Goal: Task Accomplishment & Management: Manage account settings

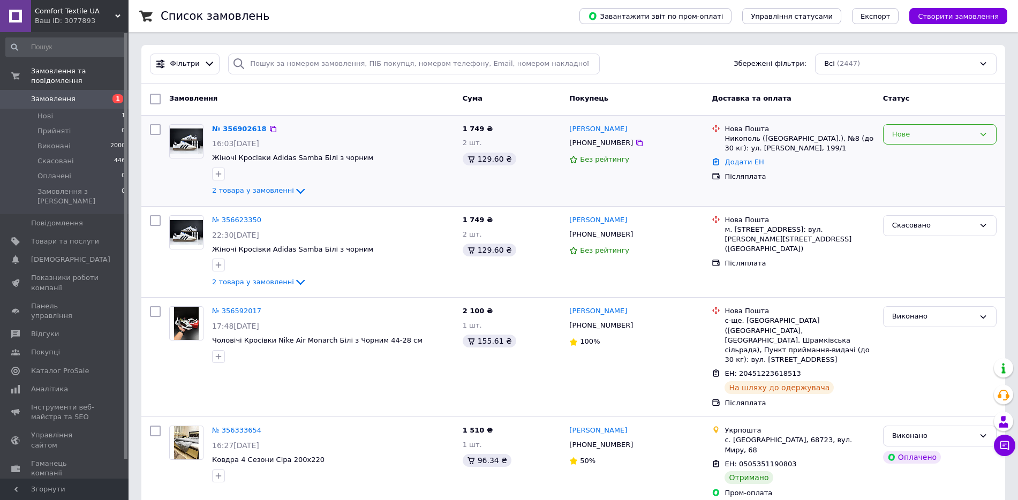
click at [931, 136] on div "Нове" at bounding box center [933, 134] width 82 height 11
click at [923, 155] on li "Прийнято" at bounding box center [940, 157] width 112 height 20
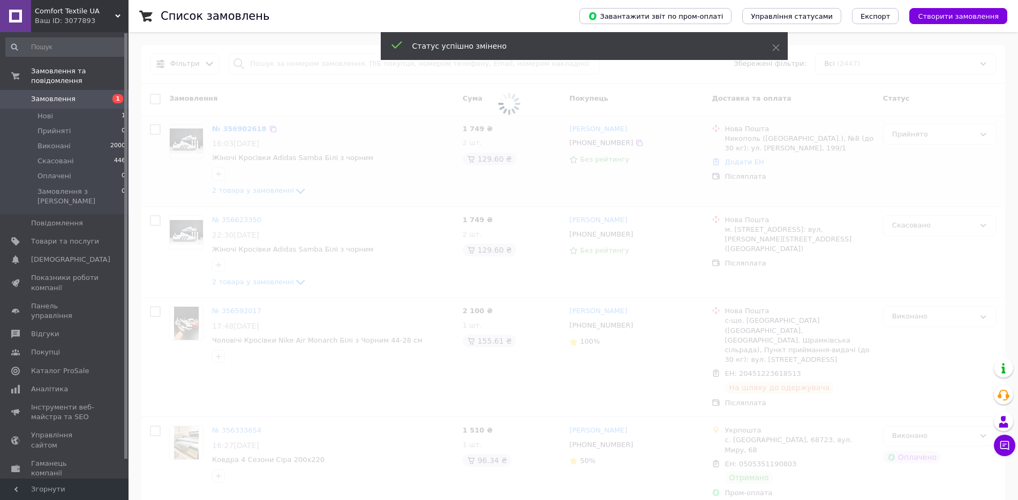
click at [236, 130] on span at bounding box center [509, 103] width 1018 height 207
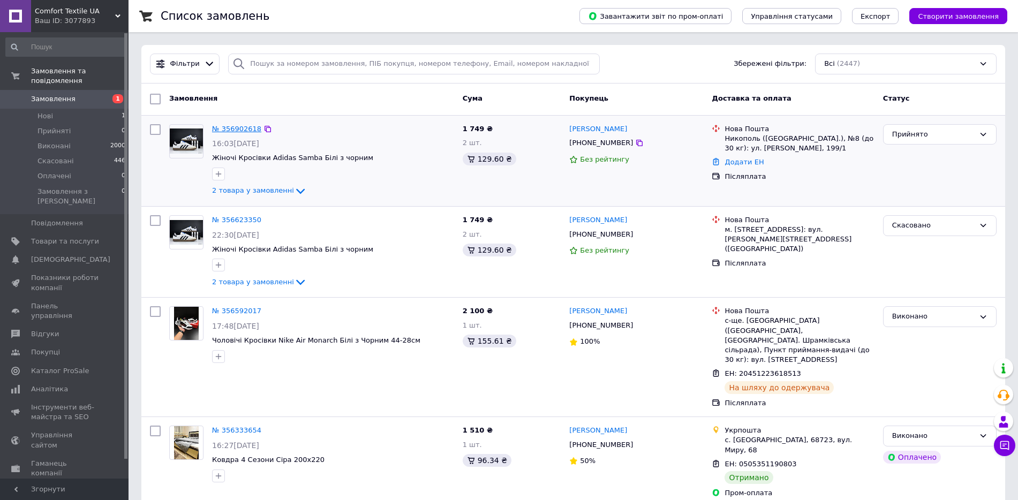
click at [237, 129] on link "№ 356902618" at bounding box center [236, 129] width 49 height 8
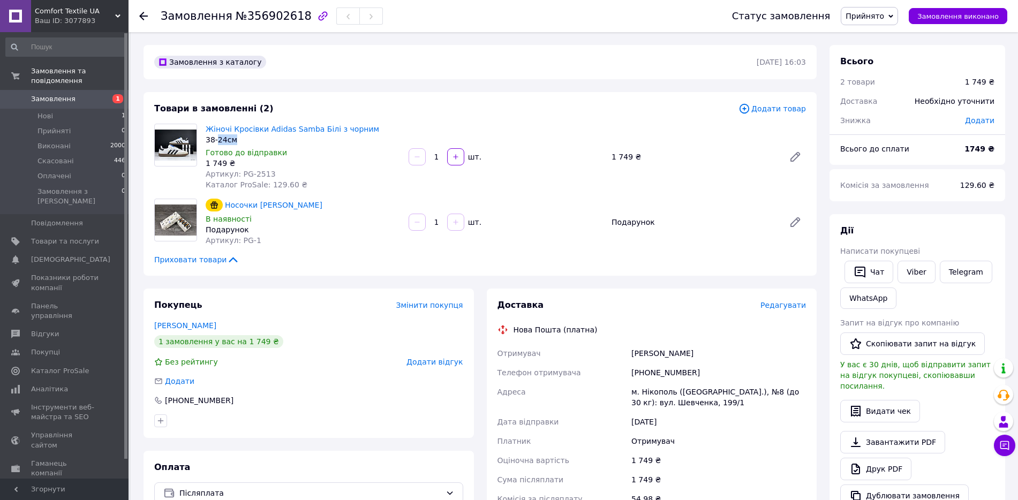
drag, startPoint x: 243, startPoint y: 142, endPoint x: 218, endPoint y: 141, distance: 24.7
click at [218, 141] on div "38-24см" at bounding box center [303, 139] width 194 height 11
click at [262, 174] on span "Артикул: PG-2513" at bounding box center [241, 174] width 70 height 9
copy span "2513"
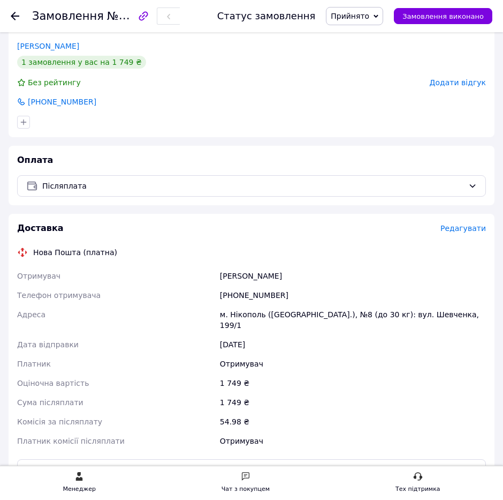
scroll to position [402, 0]
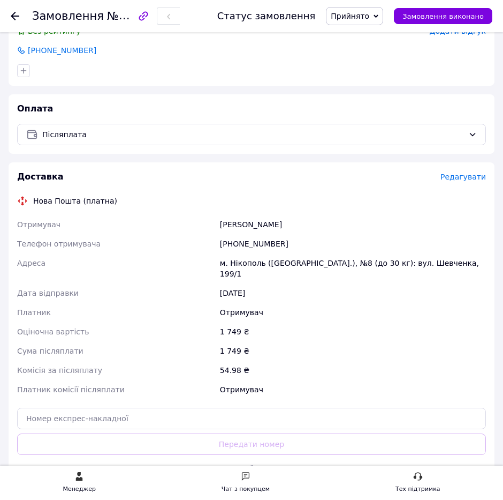
click at [237, 220] on div "Фролова Анна" at bounding box center [353, 224] width 270 height 19
click at [235, 244] on div "[PHONE_NUMBER]" at bounding box center [353, 243] width 270 height 19
copy div "[PHONE_NUMBER]"
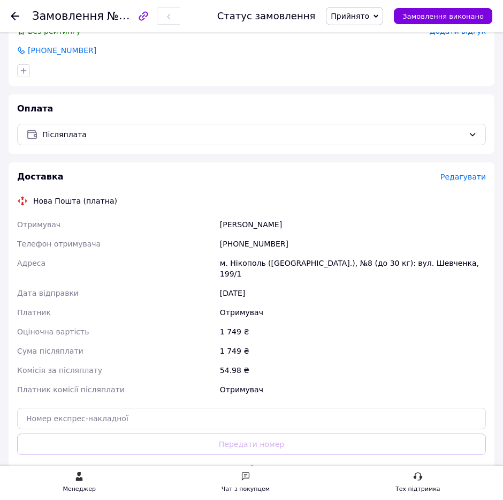
click at [236, 221] on div "Фролова Анна" at bounding box center [353, 224] width 270 height 19
drag, startPoint x: 236, startPoint y: 221, endPoint x: 511, endPoint y: 275, distance: 280.1
click at [247, 224] on div "Фролова Анна" at bounding box center [353, 224] width 270 height 19
copy div "Фролова"
click at [261, 223] on div "Фролова Анна" at bounding box center [353, 224] width 270 height 19
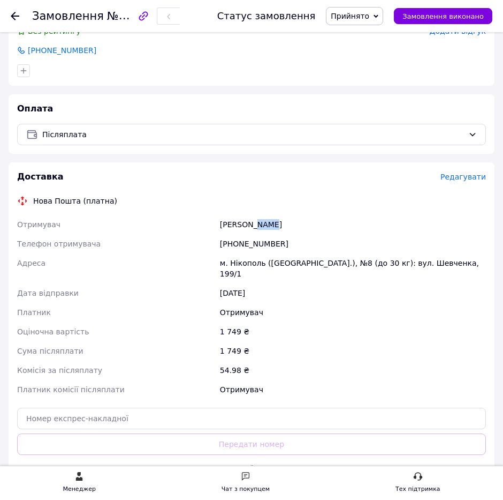
drag, startPoint x: 261, startPoint y: 223, endPoint x: 511, endPoint y: 255, distance: 251.6
click at [263, 223] on div "Фролова Анна" at bounding box center [353, 224] width 270 height 19
copy div "Анна"
click at [245, 259] on div "м. Нікополь ([GEOGRAPHIC_DATA].), №8 (до 30 кг): вул. Шевченка, 199/1" at bounding box center [353, 268] width 270 height 30
drag, startPoint x: 245, startPoint y: 259, endPoint x: 512, endPoint y: 309, distance: 272.4
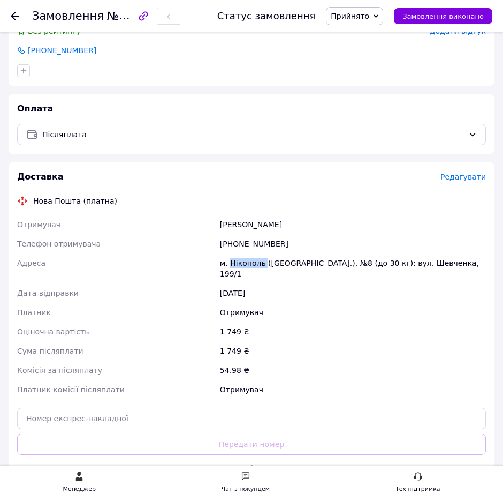
click at [246, 259] on div "м. Нікополь ([GEOGRAPHIC_DATA].), №8 (до 30 кг): вул. Шевченка, 199/1" at bounding box center [353, 268] width 270 height 30
copy div "Нікополь"
click at [360, 264] on div "м. Нікополь ([GEOGRAPHIC_DATA].), №8 (до 30 кг): вул. Шевченка, 199/1" at bounding box center [353, 268] width 270 height 30
drag, startPoint x: 360, startPoint y: 264, endPoint x: 512, endPoint y: 321, distance: 162.5
click at [362, 265] on div "м. Нікополь ([GEOGRAPHIC_DATA].), №8 (до 30 кг): вул. Шевченка, 199/1" at bounding box center [353, 268] width 270 height 30
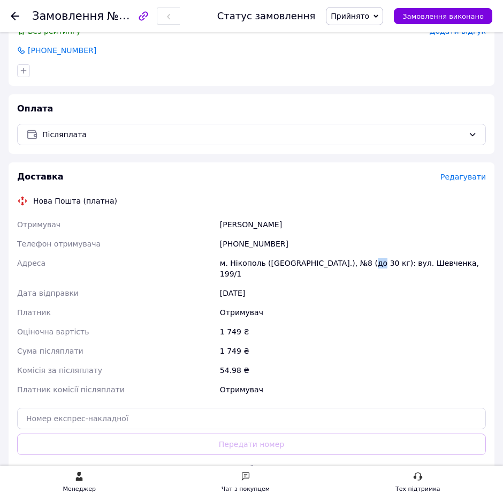
copy div "8"
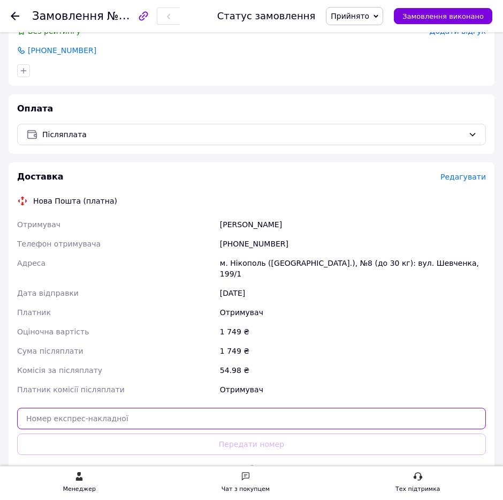
click at [331, 411] on input "text" at bounding box center [251, 418] width 469 height 21
paste input "20451225242353"
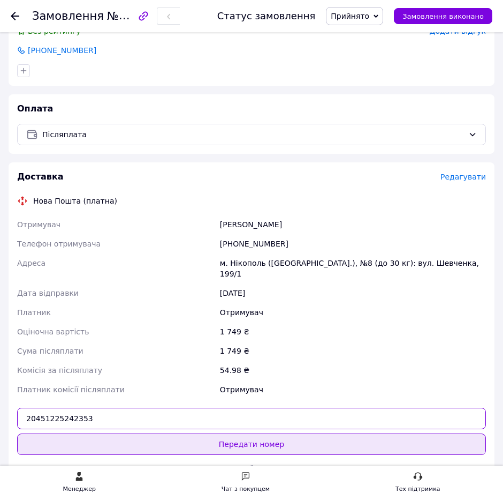
type input "20451225242353"
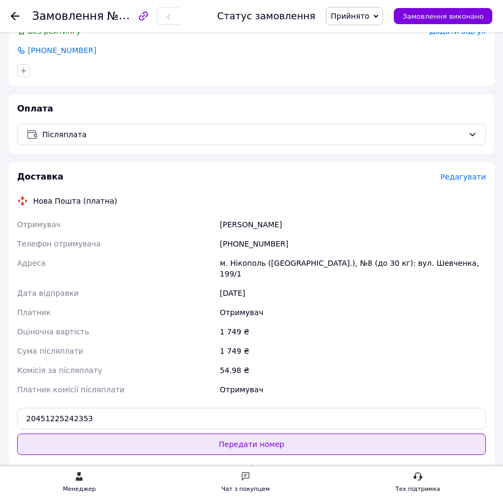
click at [306, 433] on button "Передати номер" at bounding box center [251, 443] width 469 height 21
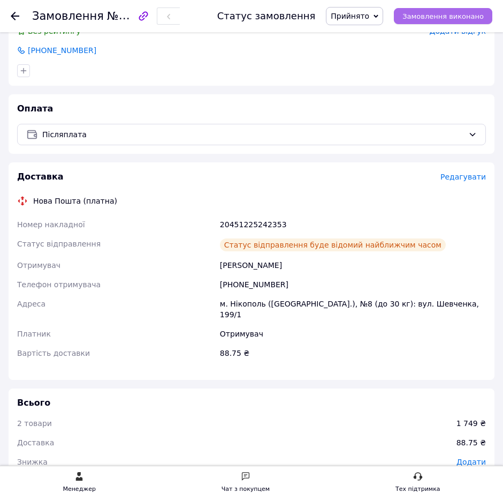
drag, startPoint x: 450, startPoint y: 20, endPoint x: 431, endPoint y: 20, distance: 18.7
click at [450, 20] on span "Замовлення виконано" at bounding box center [443, 16] width 81 height 8
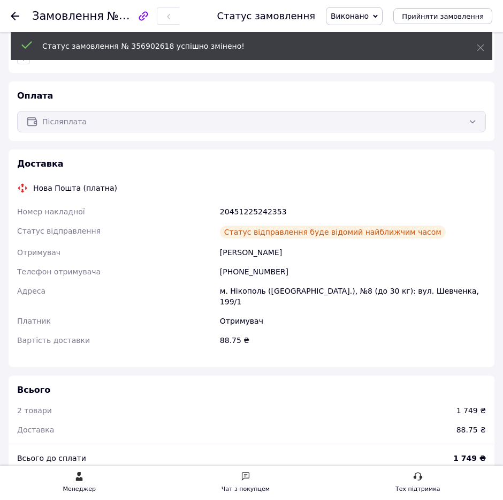
scroll to position [389, 0]
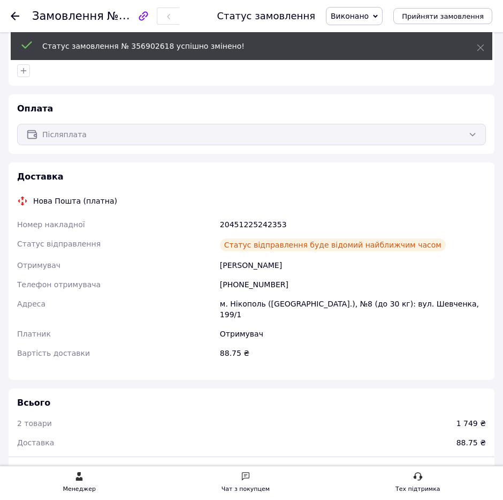
click at [14, 15] on icon at bounding box center [15, 16] width 9 height 9
